Goal: Transaction & Acquisition: Purchase product/service

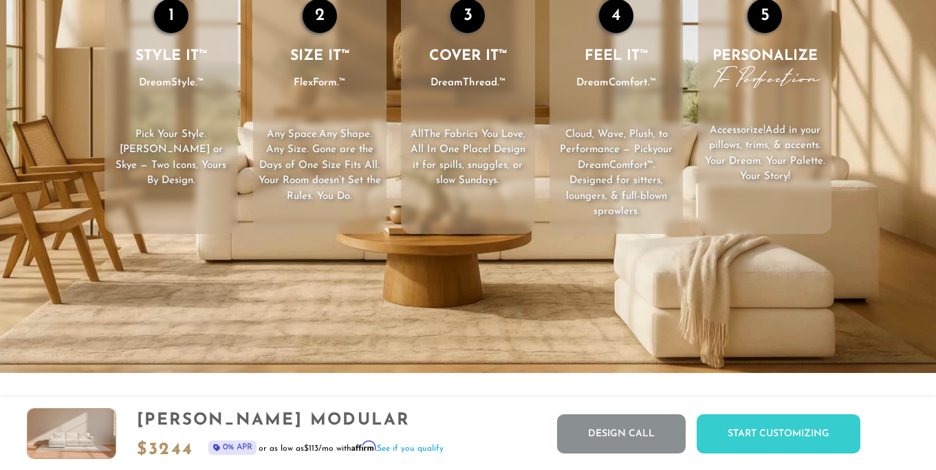
scroll to position [1989, 0]
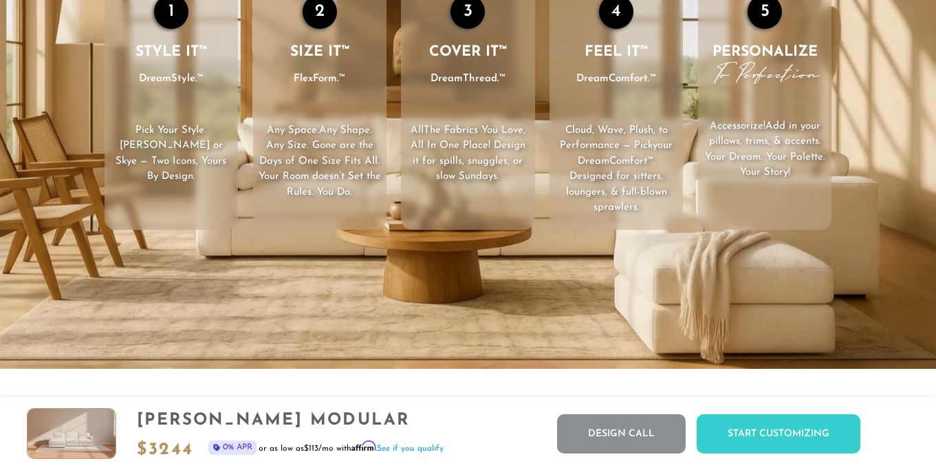
click at [543, 184] on ul "1 STYLE IT™ DreamStyle.™ Pick Your Style . [PERSON_NAME] or Skye — Two Icons, Y…" at bounding box center [468, 105] width 742 height 249
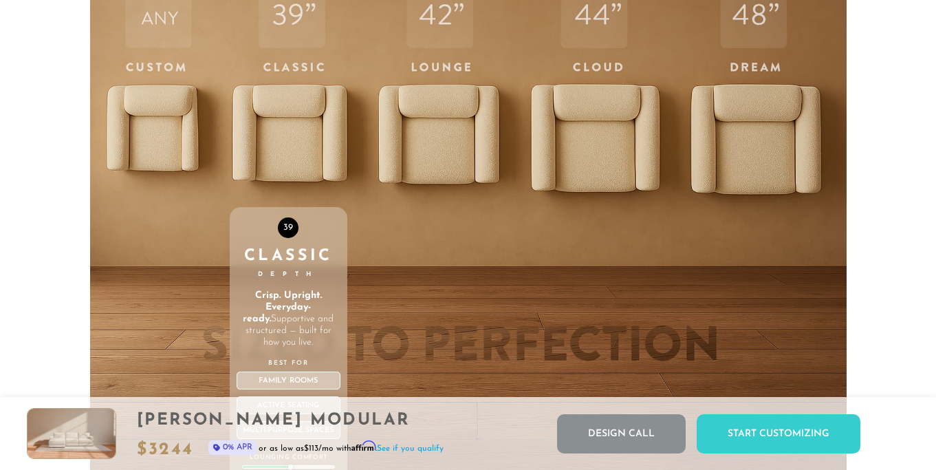
scroll to position [4479, 0]
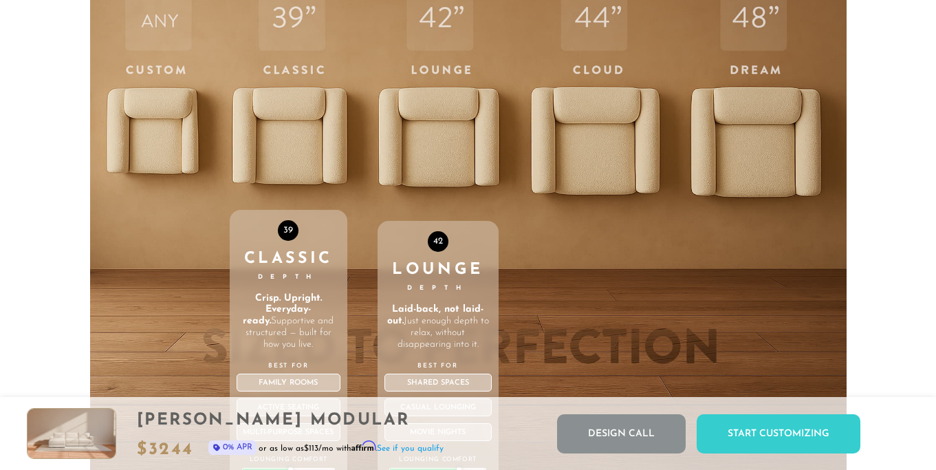
click at [459, 132] on div "42 Lounge Depth Laid-back, not laid-out. Just enough depth to relax, without di…" at bounding box center [438, 250] width 121 height 584
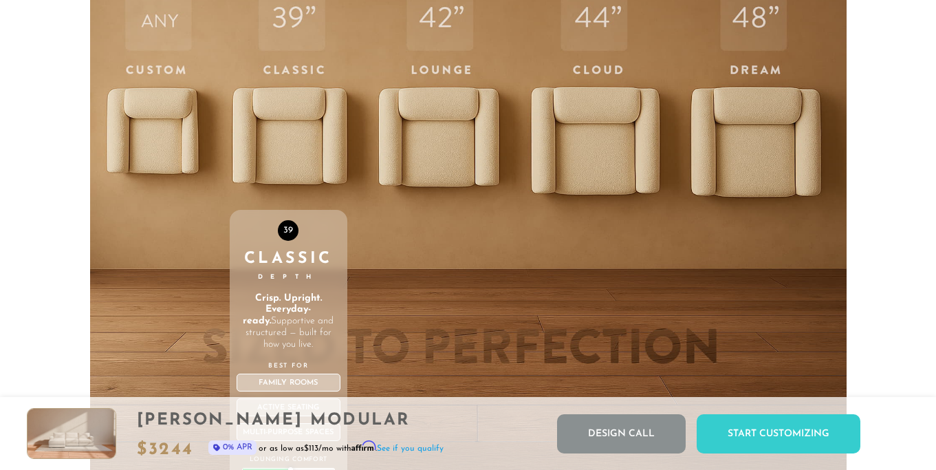
click at [283, 287] on div "39 Classic Depth Crisp. Upright. Everyday-ready. Supportive and structured — bu…" at bounding box center [289, 370] width 118 height 321
click at [294, 383] on div "Family Rooms" at bounding box center [289, 382] width 104 height 18
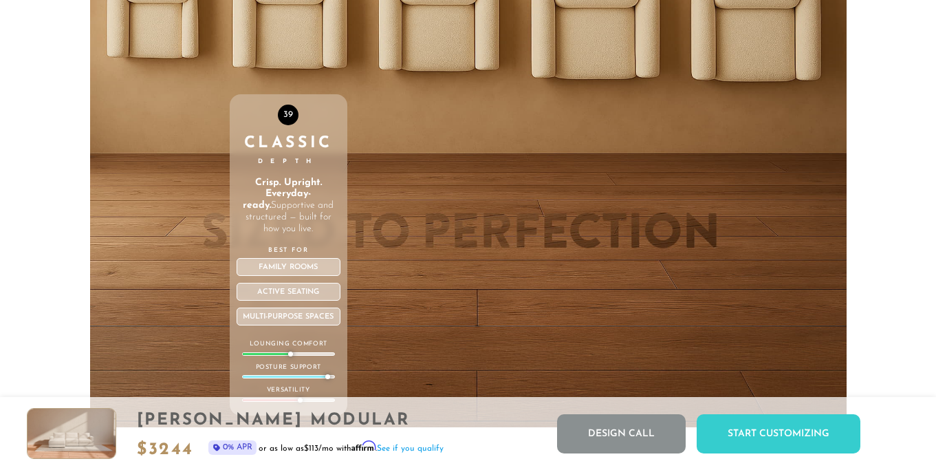
scroll to position [4586, 0]
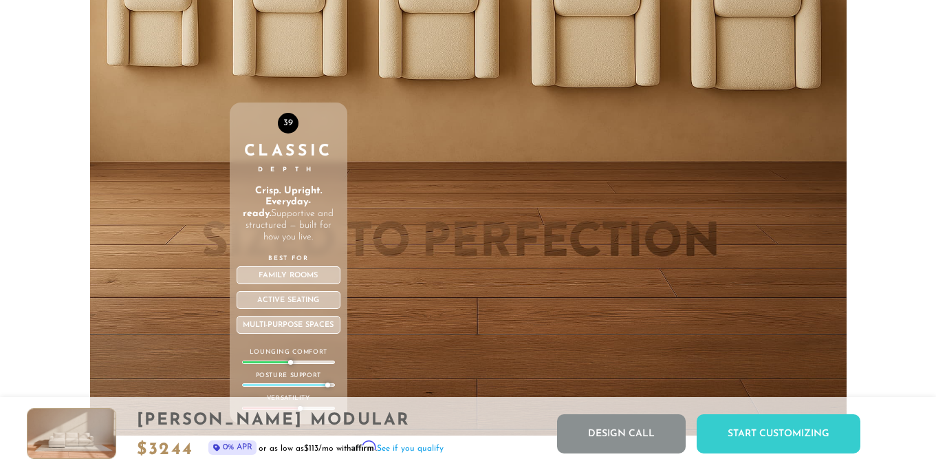
click at [300, 60] on div "39 Classic Depth Crisp. Upright. Everyday-ready. Supportive and structured — bu…" at bounding box center [289, 143] width 118 height 584
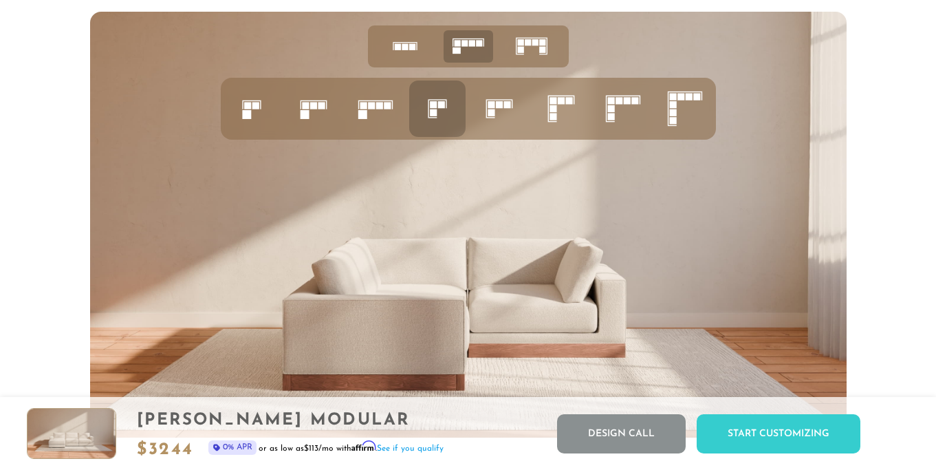
scroll to position [5236, 0]
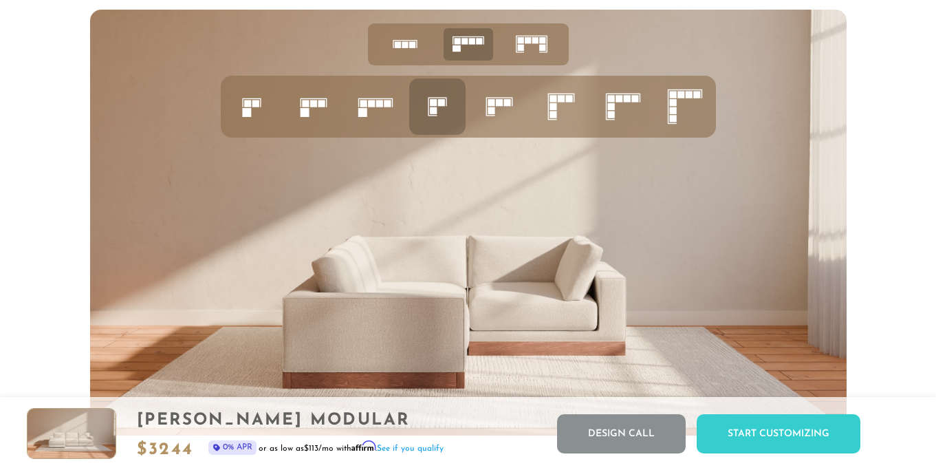
click at [498, 100] on rect at bounding box center [498, 102] width 7 height 7
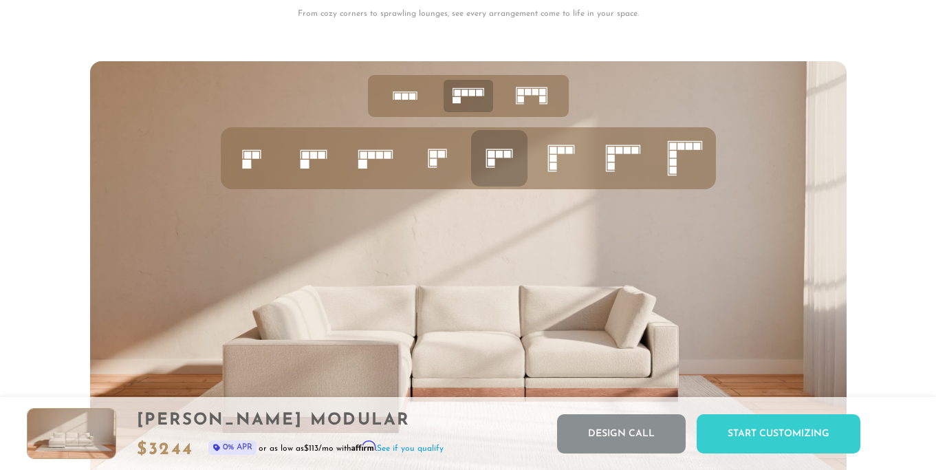
scroll to position [5182, 0]
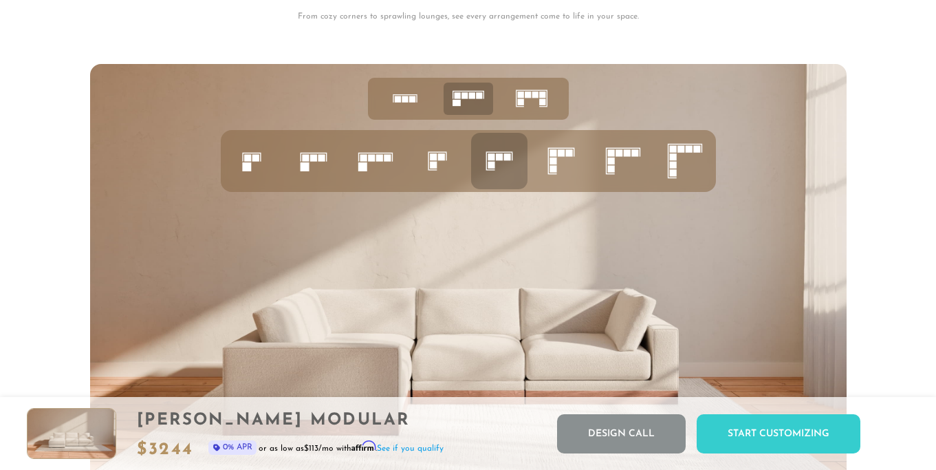
click at [503, 166] on icon at bounding box center [499, 161] width 47 height 47
click at [503, 167] on icon at bounding box center [499, 161] width 47 height 47
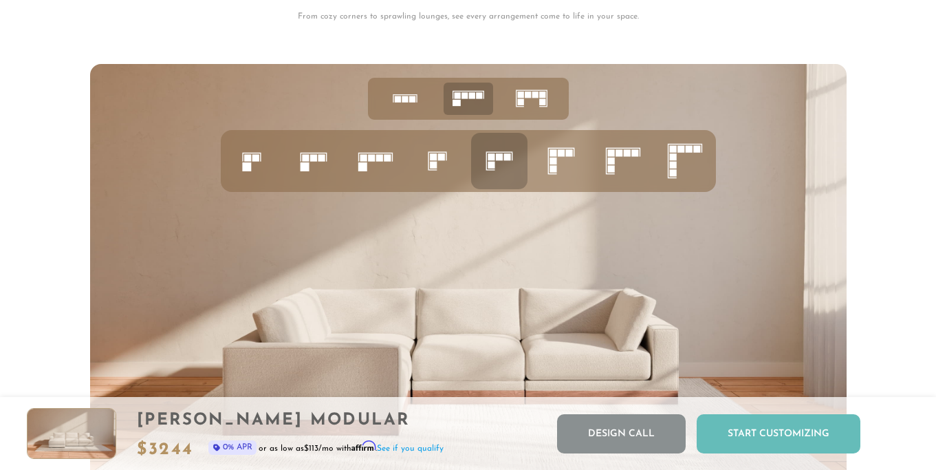
click at [747, 433] on div "Start Customizing" at bounding box center [779, 433] width 164 height 39
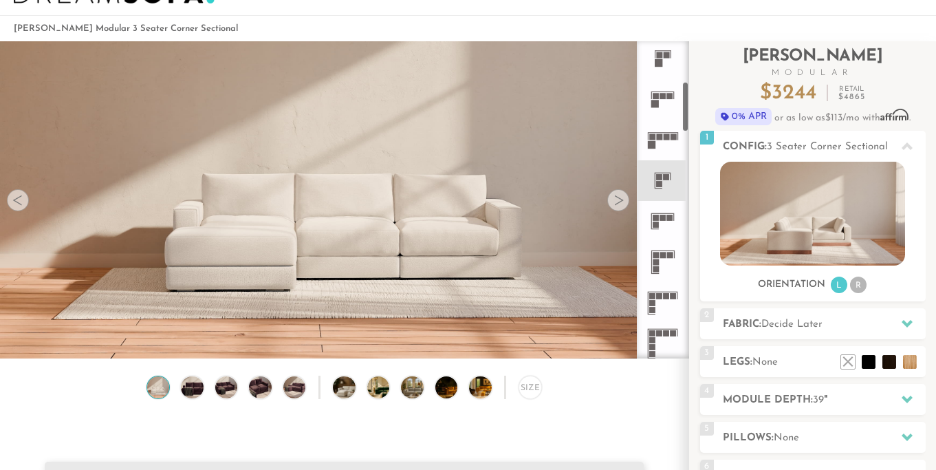
scroll to position [250, 0]
click at [654, 219] on rect at bounding box center [656, 217] width 6 height 6
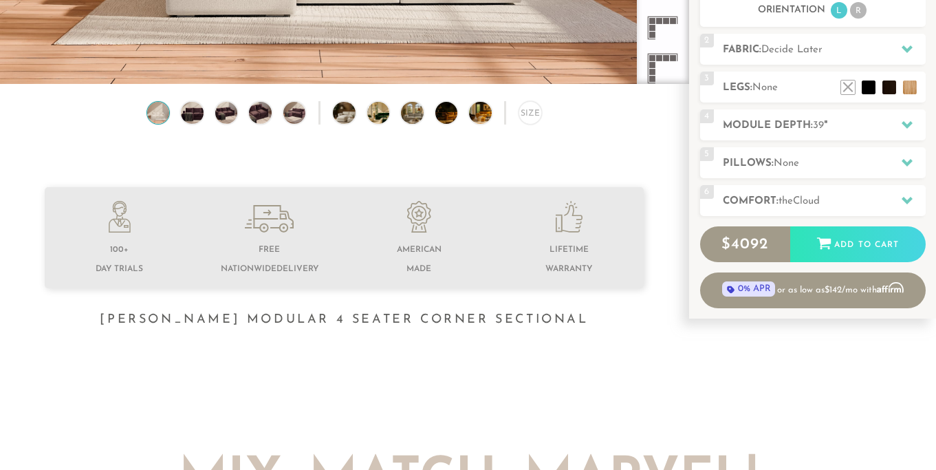
scroll to position [320, 0]
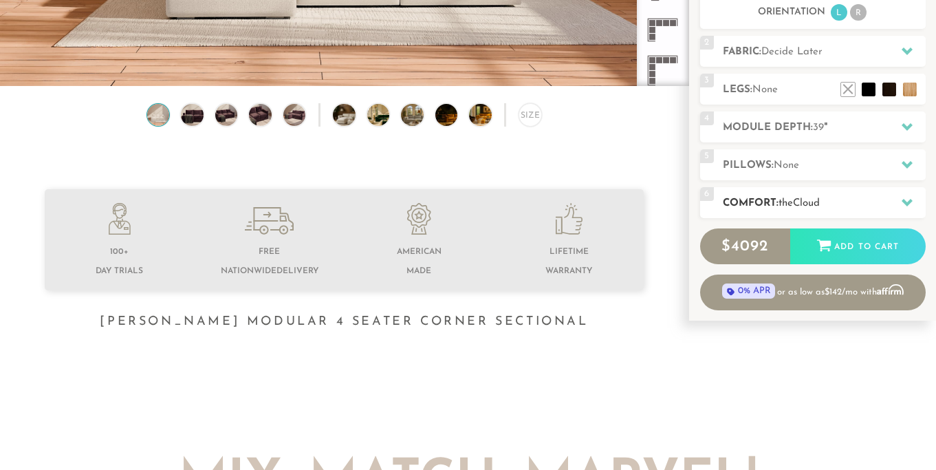
click at [904, 199] on icon at bounding box center [906, 203] width 11 height 8
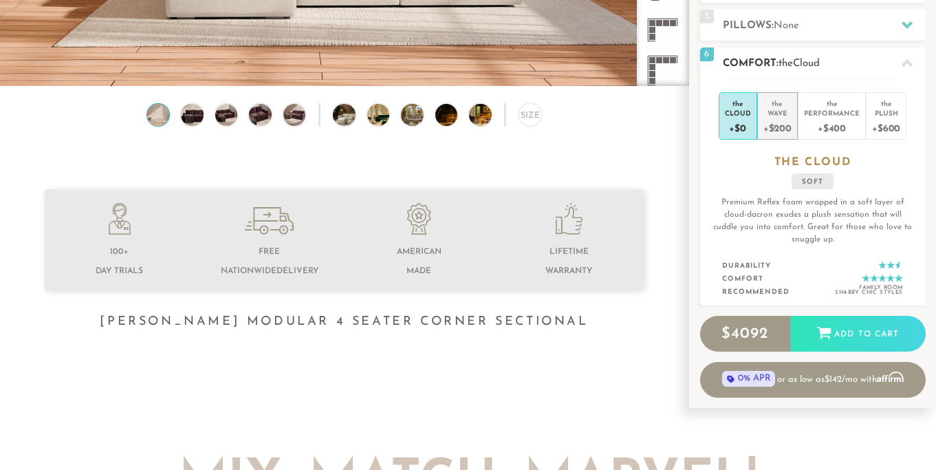
click at [767, 120] on div "+$200" at bounding box center [777, 128] width 28 height 20
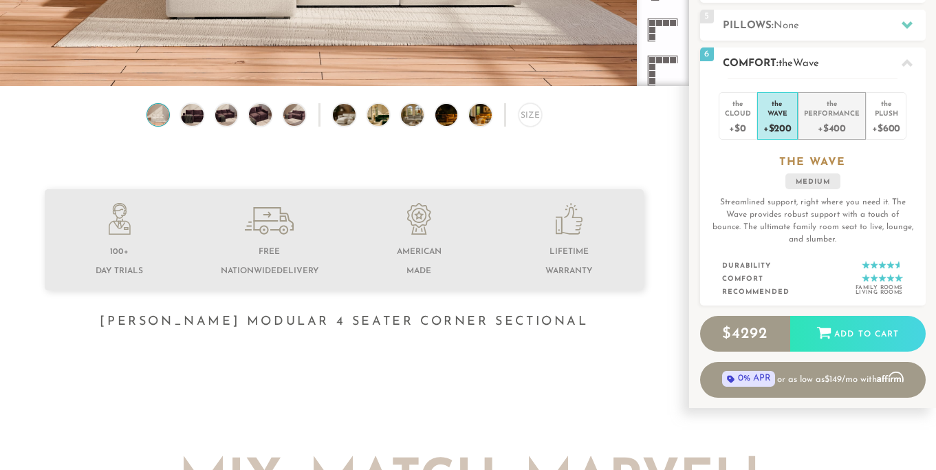
click at [832, 120] on div "+$400" at bounding box center [832, 128] width 56 height 20
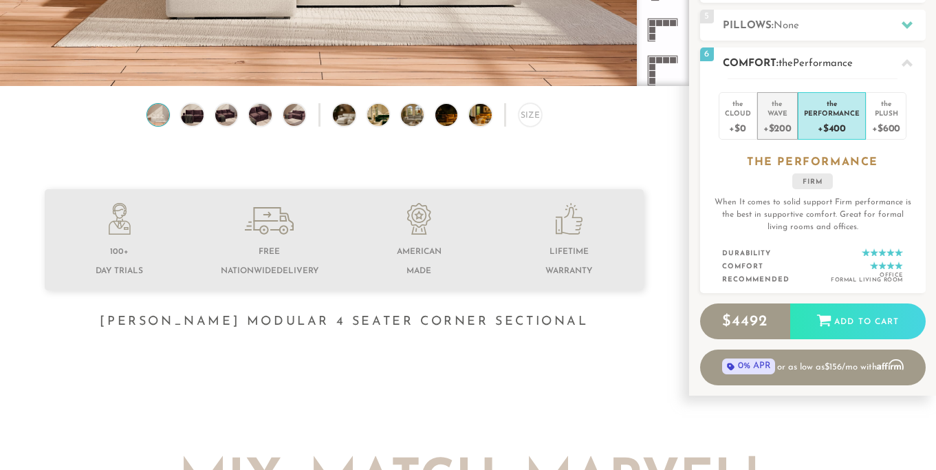
click at [785, 118] on div "+$200" at bounding box center [777, 128] width 28 height 20
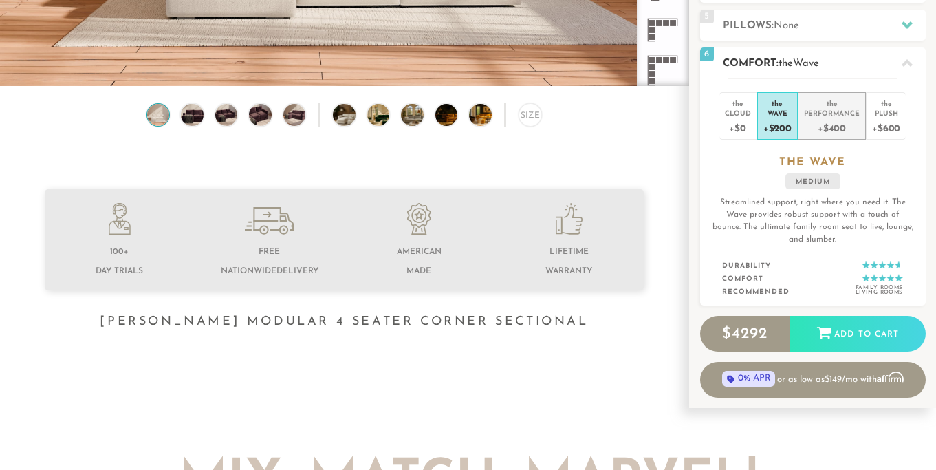
click at [811, 116] on div "Performance" at bounding box center [832, 113] width 56 height 10
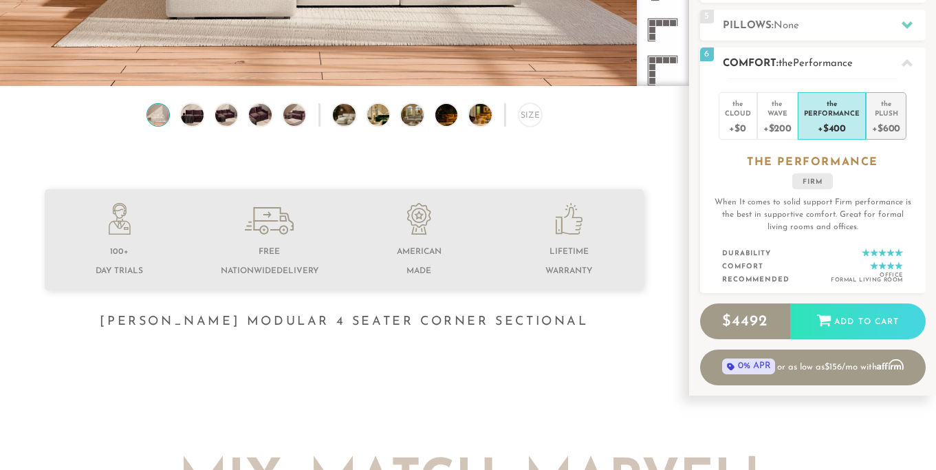
click at [887, 103] on div "the" at bounding box center [886, 101] width 28 height 14
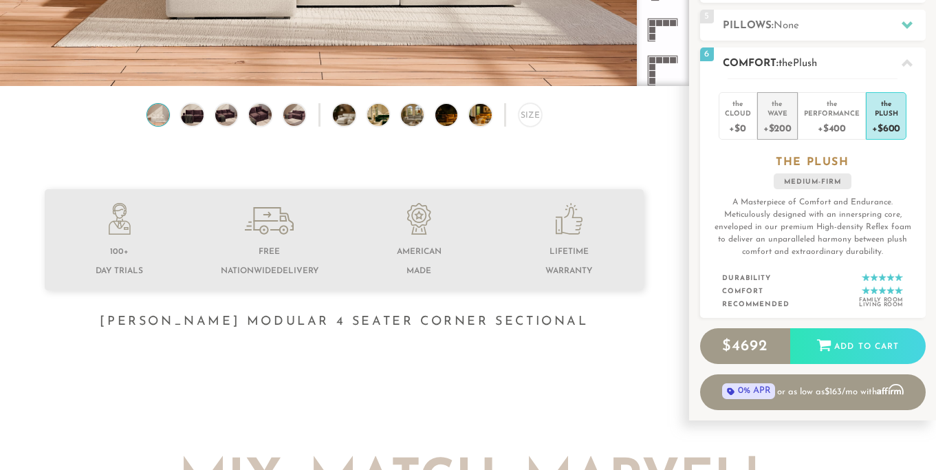
click at [782, 122] on div "+$200" at bounding box center [777, 128] width 28 height 20
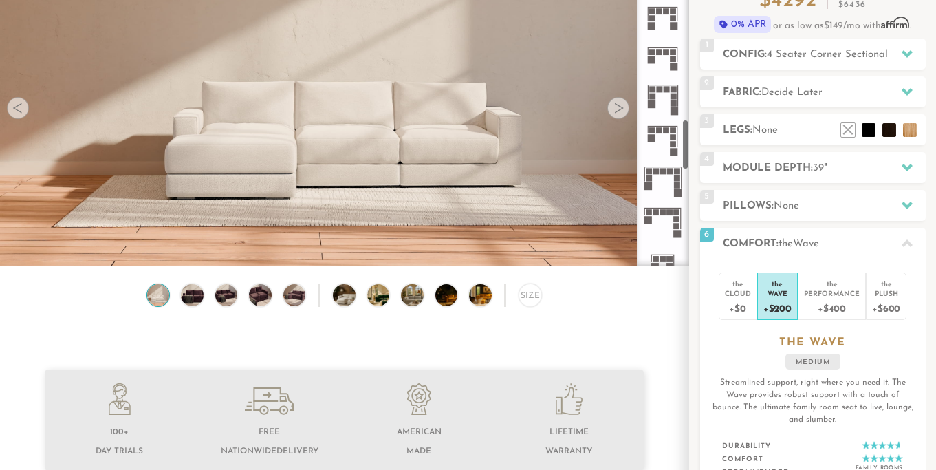
scroll to position [1053, 0]
click at [904, 51] on icon at bounding box center [906, 54] width 11 height 8
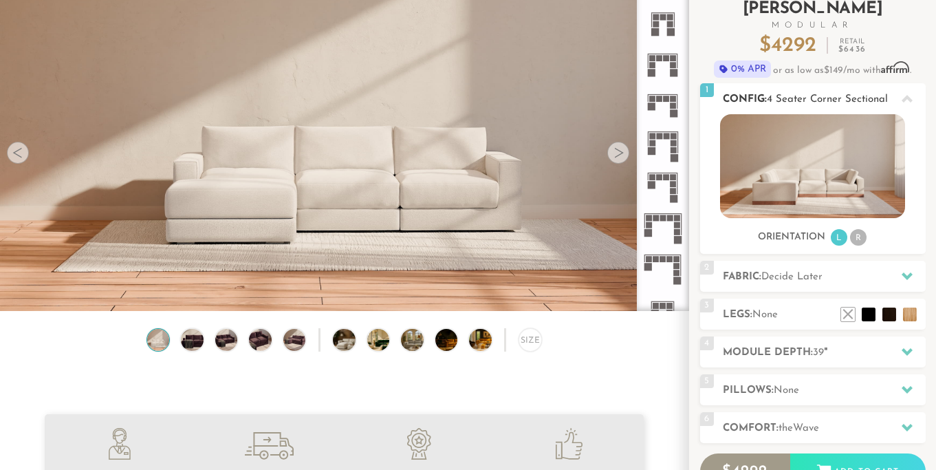
scroll to position [96, 0]
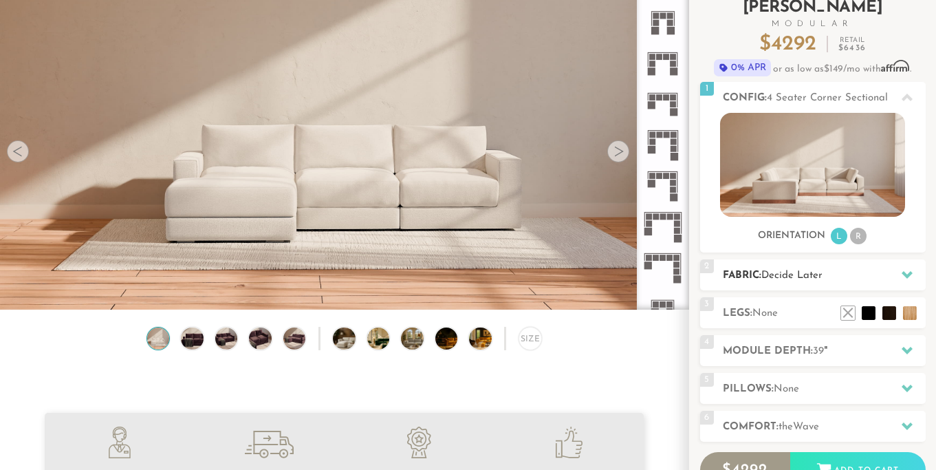
click at [908, 274] on icon at bounding box center [906, 275] width 11 height 8
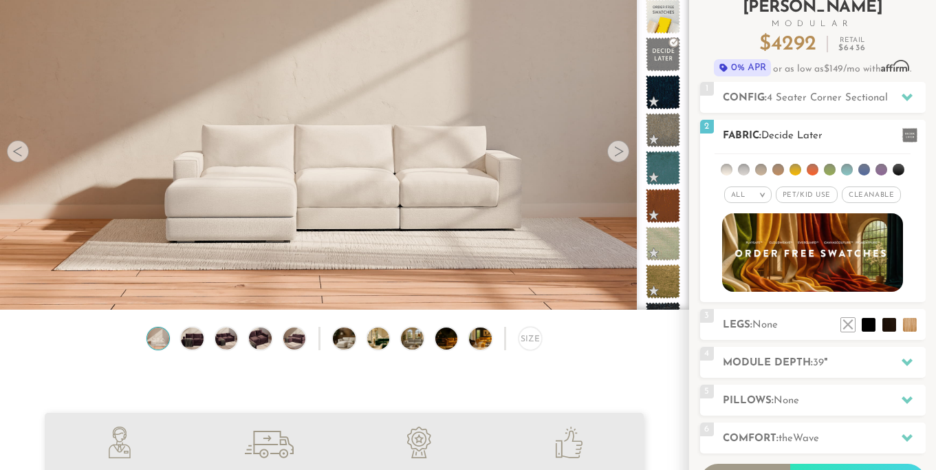
click at [809, 195] on span "Pet/Kid Use x" at bounding box center [807, 194] width 62 height 17
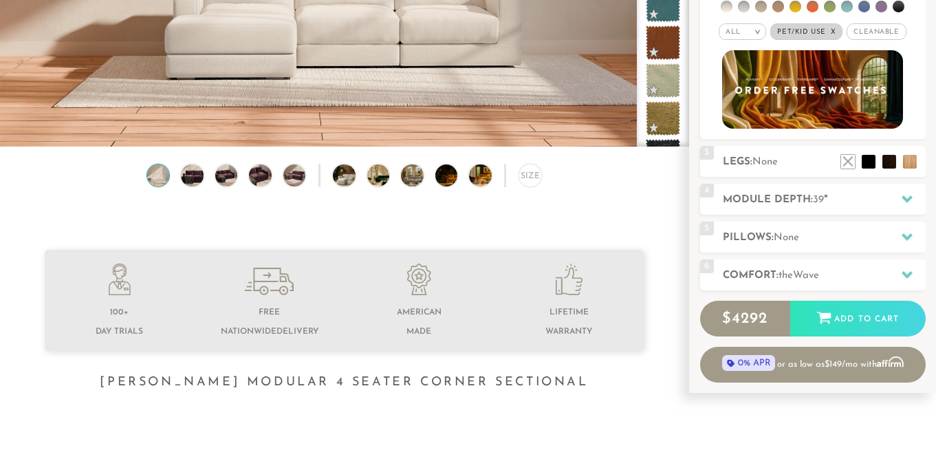
scroll to position [260, 0]
click at [900, 196] on div at bounding box center [907, 198] width 29 height 28
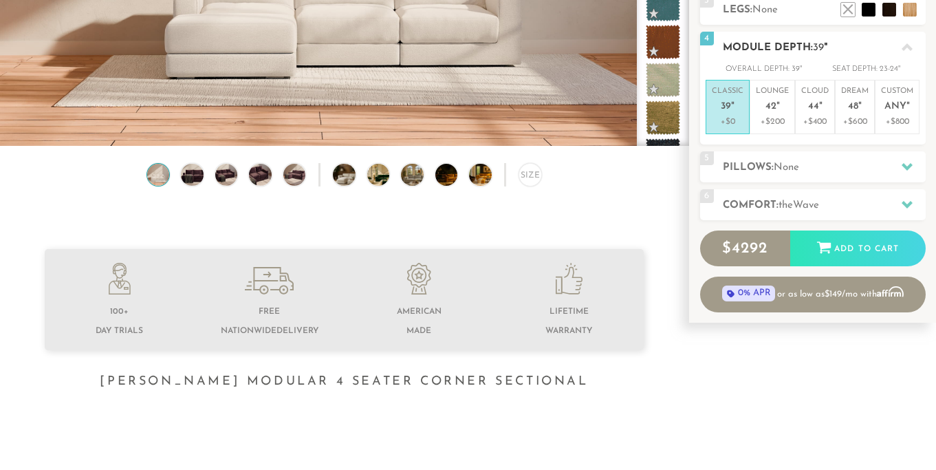
click at [907, 46] on icon at bounding box center [906, 47] width 11 height 8
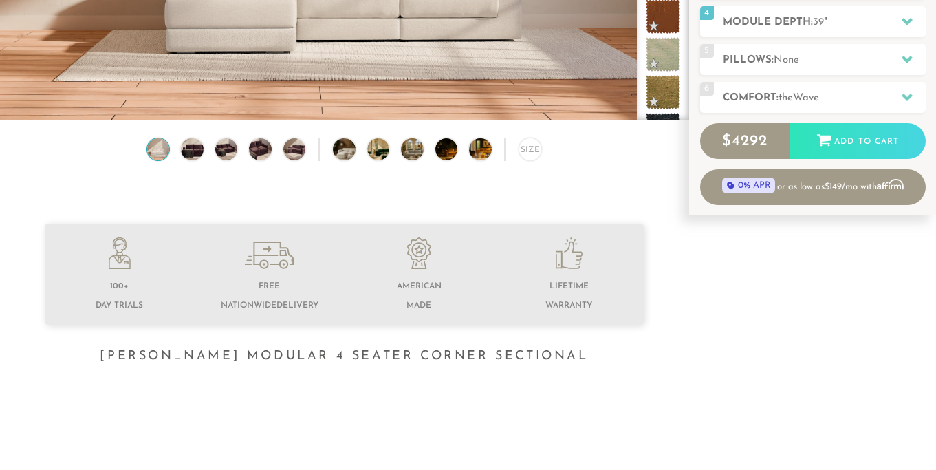
scroll to position [286, 0]
click at [534, 148] on div "Size" at bounding box center [530, 149] width 24 height 24
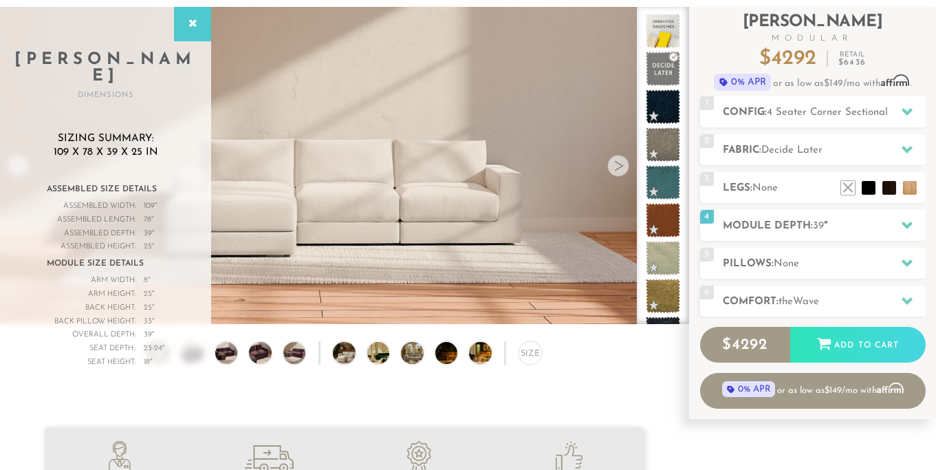
scroll to position [76, 0]
